Goal: Navigation & Orientation: Find specific page/section

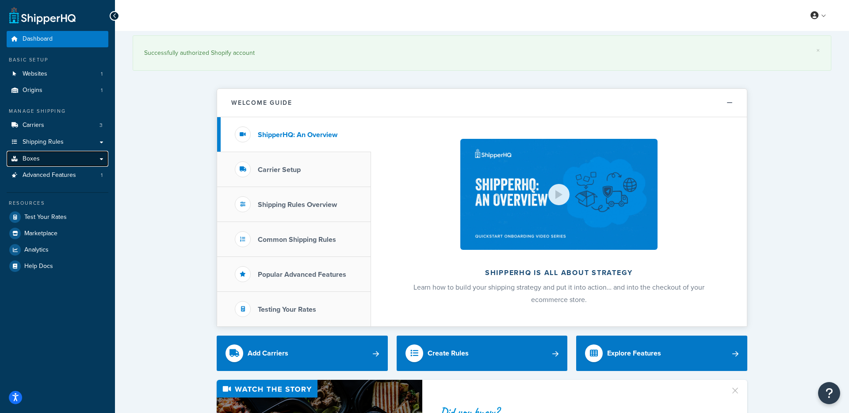
click at [50, 156] on link "Boxes" at bounding box center [58, 159] width 102 height 16
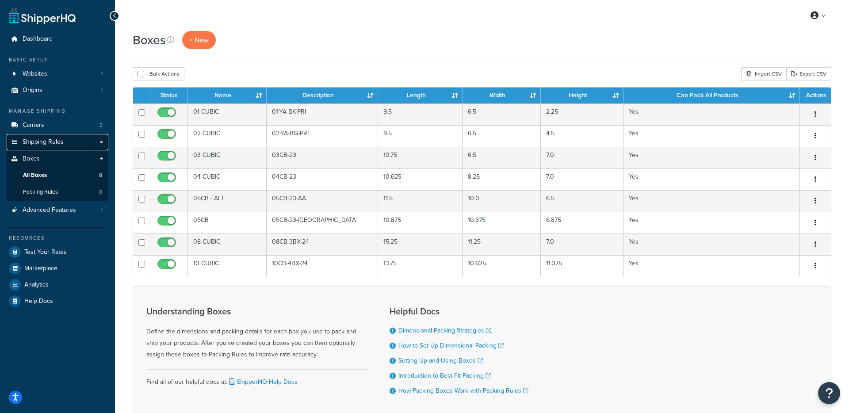
click at [46, 142] on span "Shipping Rules" at bounding box center [43, 142] width 41 height 8
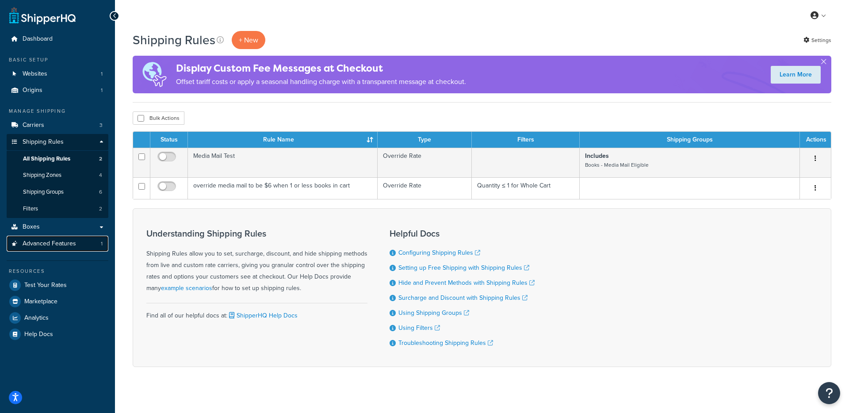
click at [45, 244] on span "Advanced Features" at bounding box center [49, 244] width 53 height 8
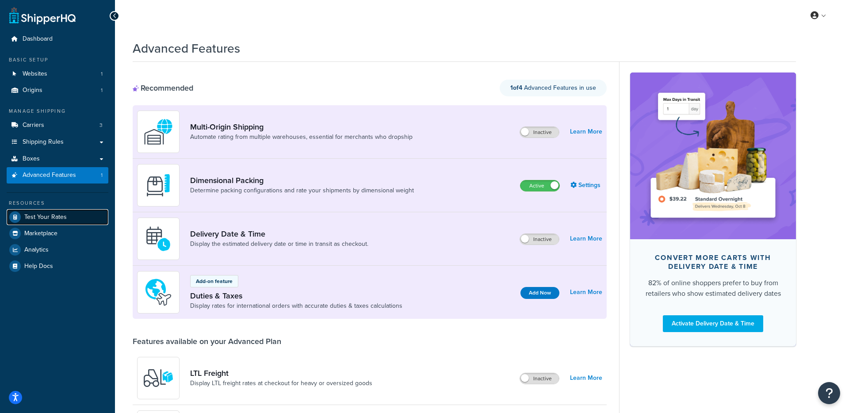
click at [38, 221] on span "Test Your Rates" at bounding box center [45, 218] width 42 height 8
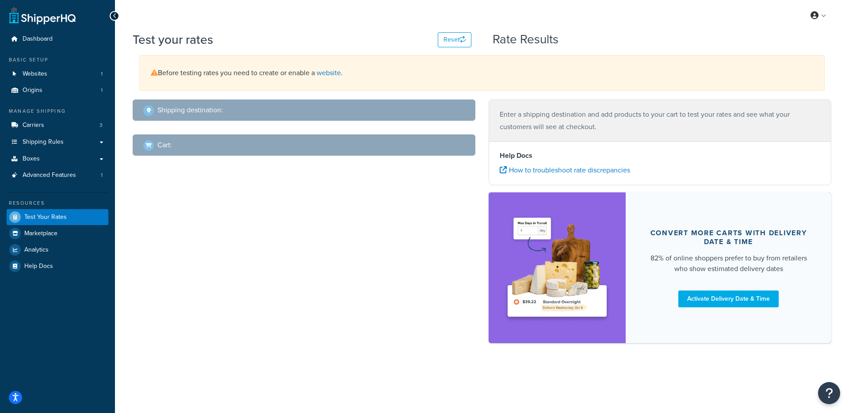
select select "TX"
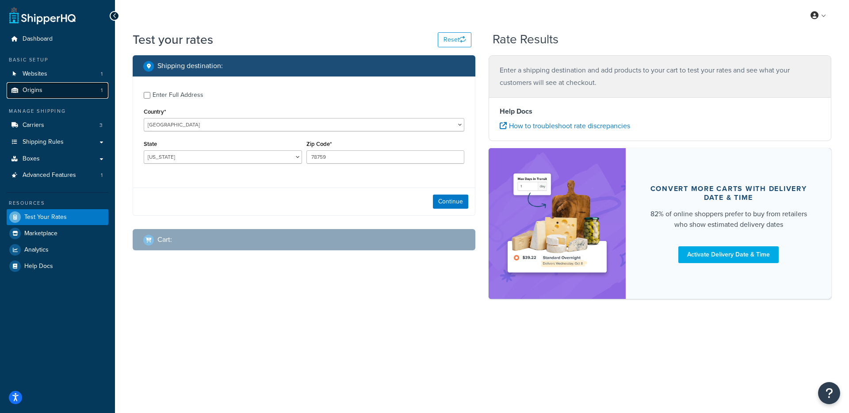
click at [47, 93] on link "Origins 1" at bounding box center [58, 90] width 102 height 16
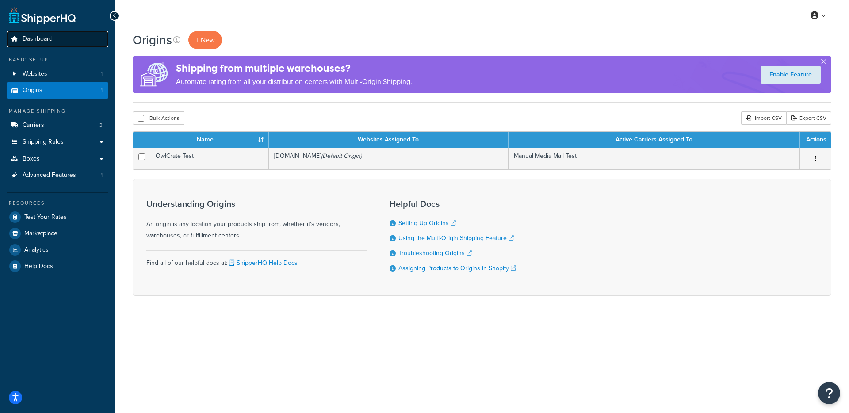
click at [41, 37] on span "Dashboard" at bounding box center [38, 39] width 30 height 8
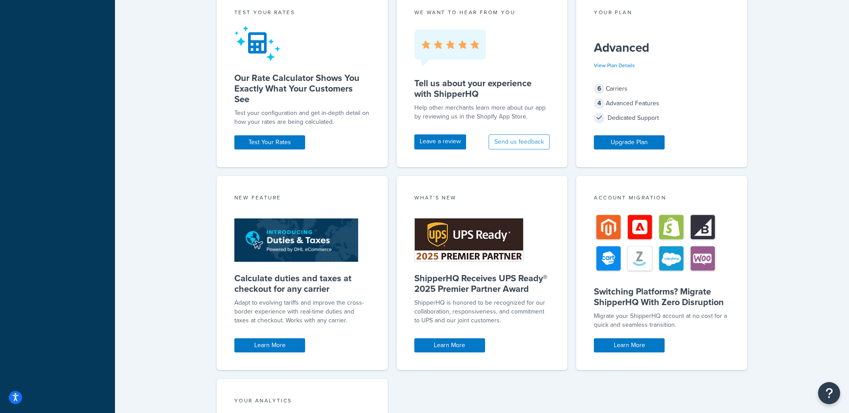
scroll to position [646, 0]
